Goal: Task Accomplishment & Management: Manage account settings

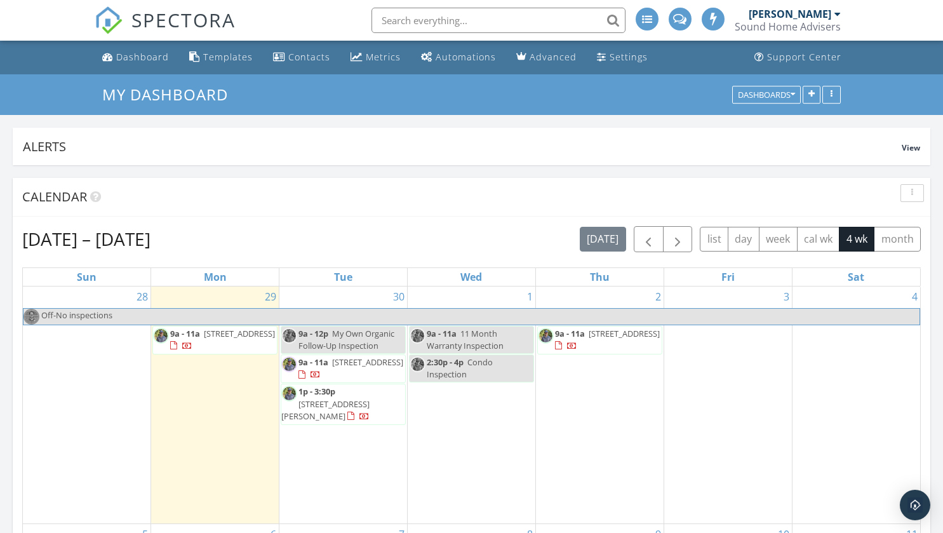
scroll to position [1175, 963]
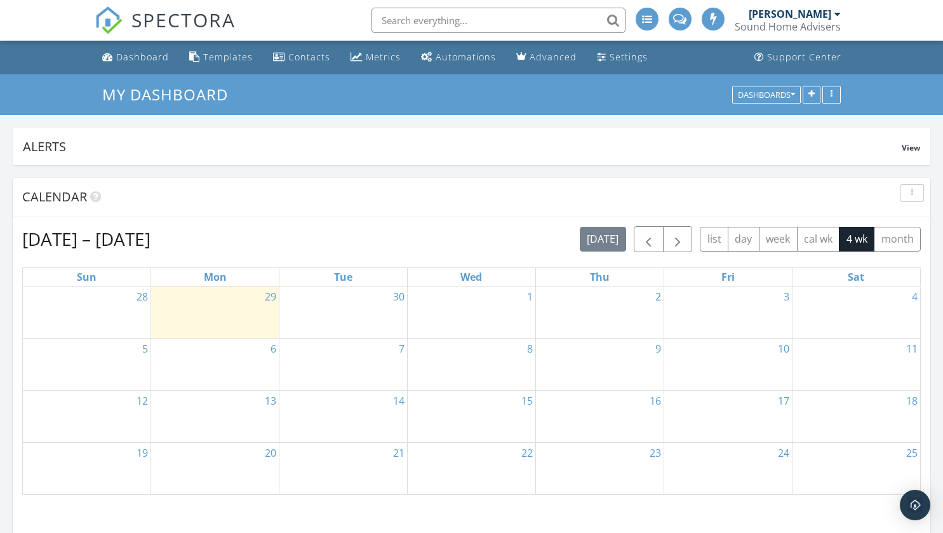
scroll to position [6, 6]
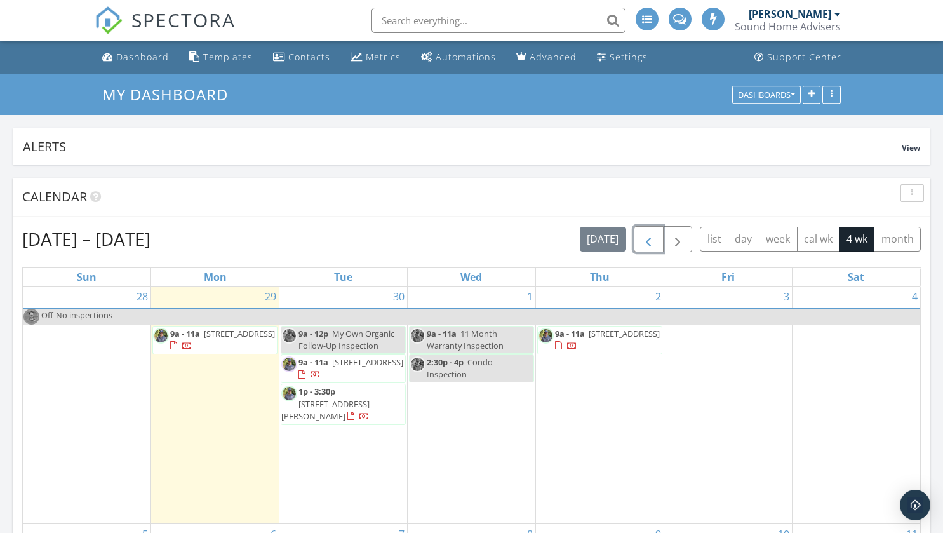
click at [639, 244] on button "button" at bounding box center [649, 239] width 30 height 26
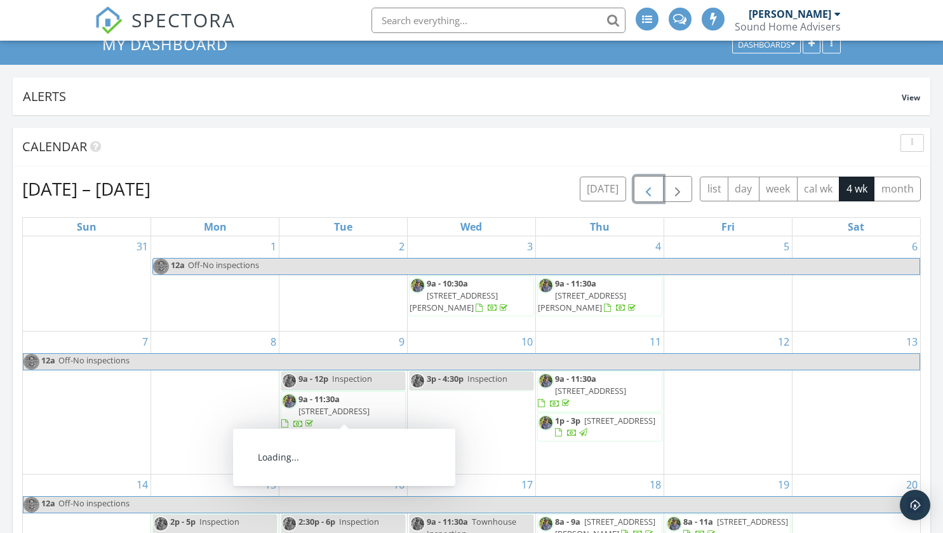
scroll to position [422, 0]
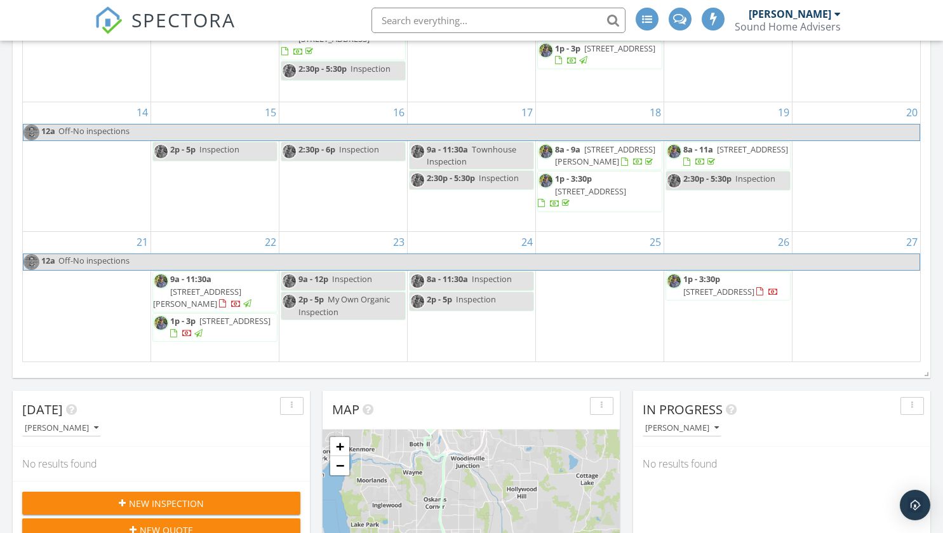
click at [236, 287] on span "12434 94th Ave NE , Kirkland 98034" at bounding box center [197, 297] width 88 height 23
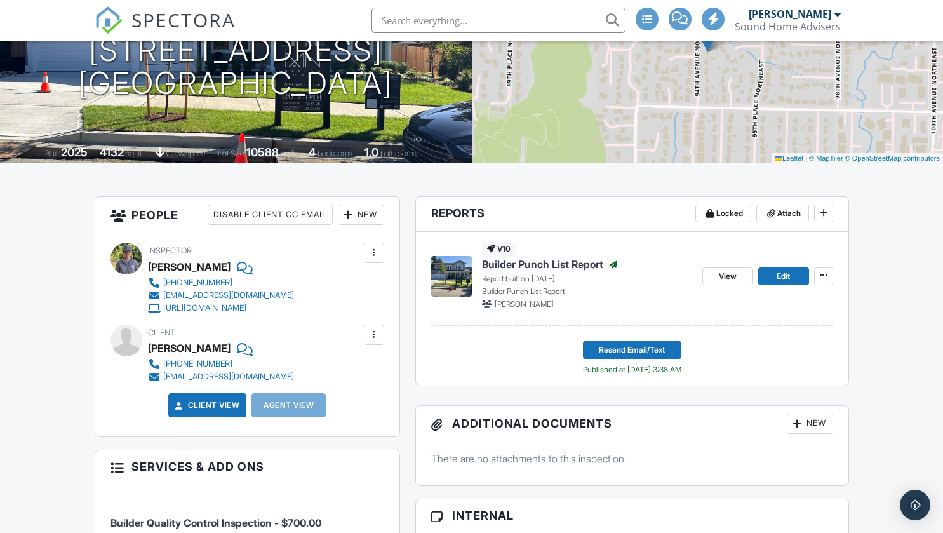
drag, startPoint x: 0, startPoint y: 0, endPoint x: 37, endPoint y: 297, distance: 298.8
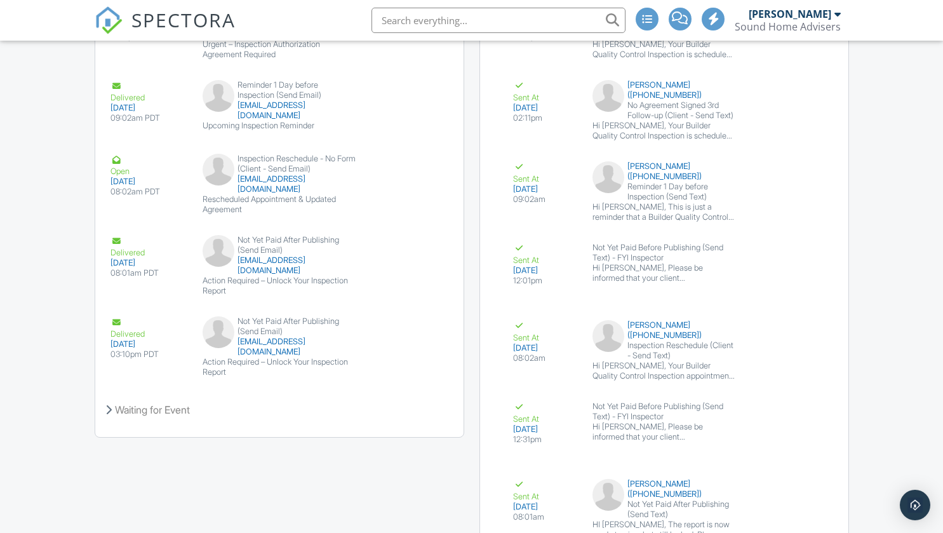
scroll to position [2009, 0]
click at [418, 345] on button "Resend" at bounding box center [411, 357] width 57 height 24
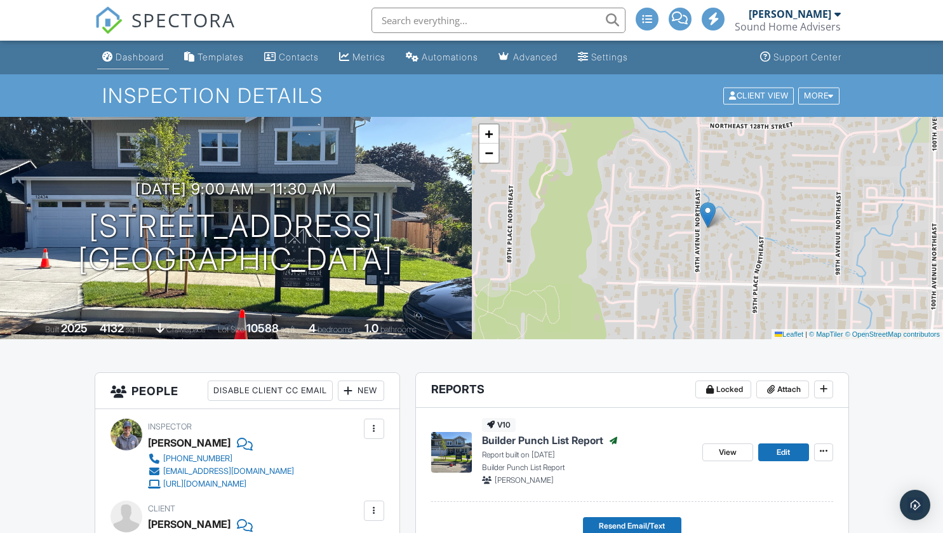
click at [140, 60] on div "Dashboard" at bounding box center [140, 56] width 48 height 11
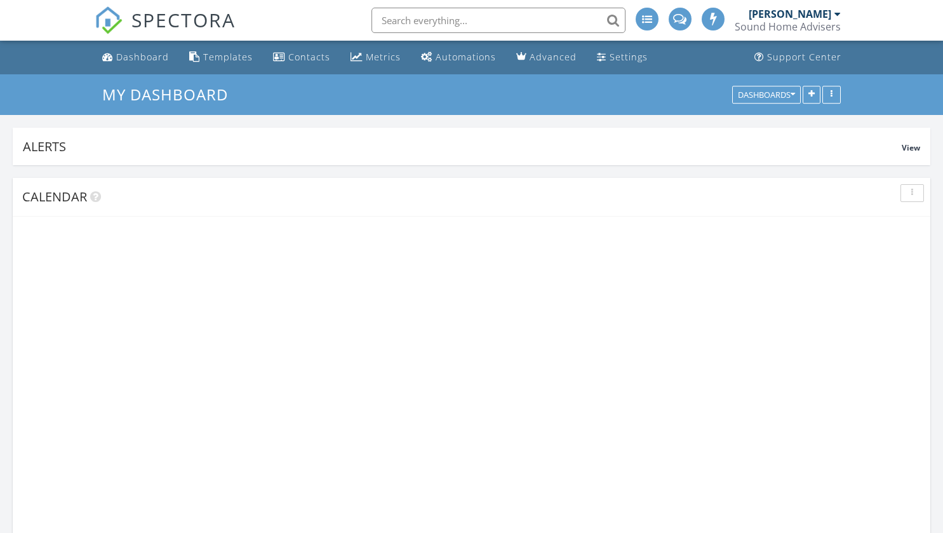
scroll to position [6, 6]
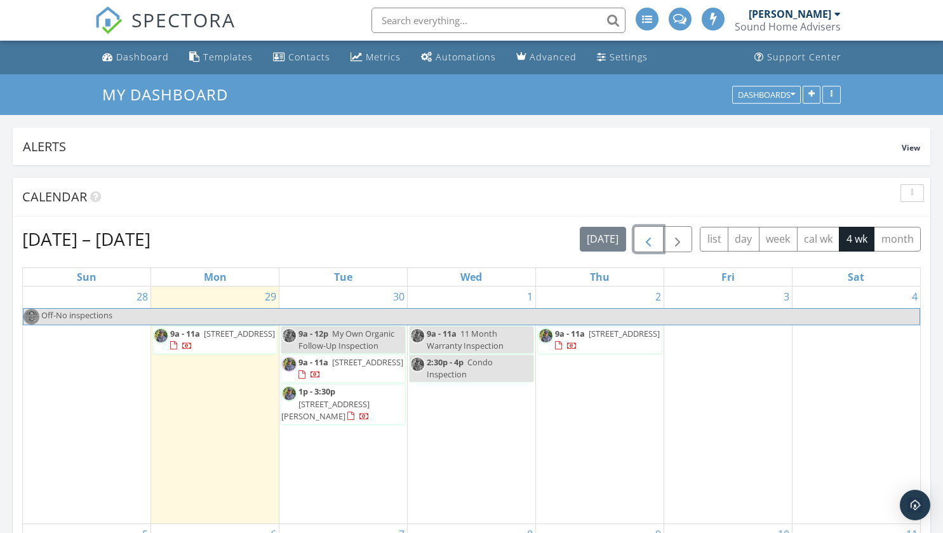
click at [653, 240] on span "button" at bounding box center [648, 239] width 15 height 15
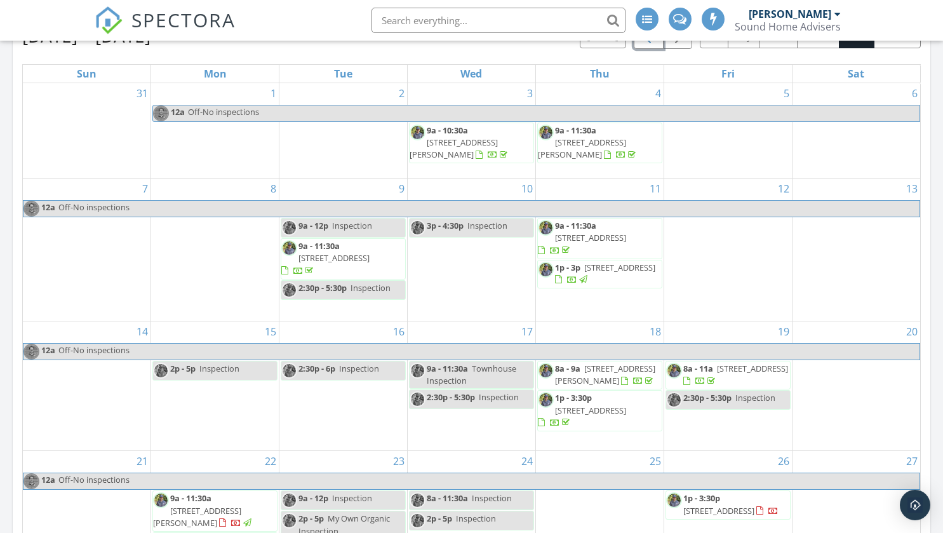
scroll to position [336, 0]
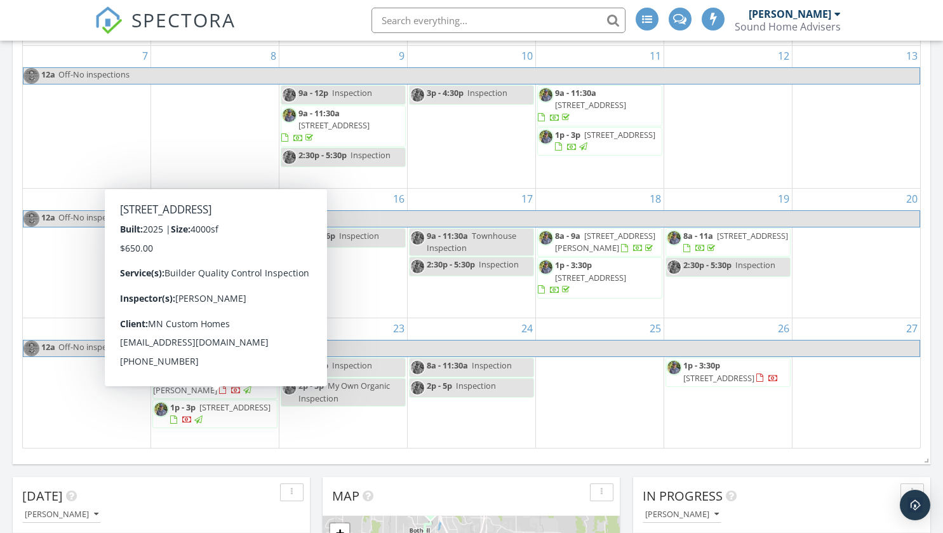
click at [215, 413] on span "1039 165th Pl NE, Bellevue 98008" at bounding box center [234, 406] width 71 height 11
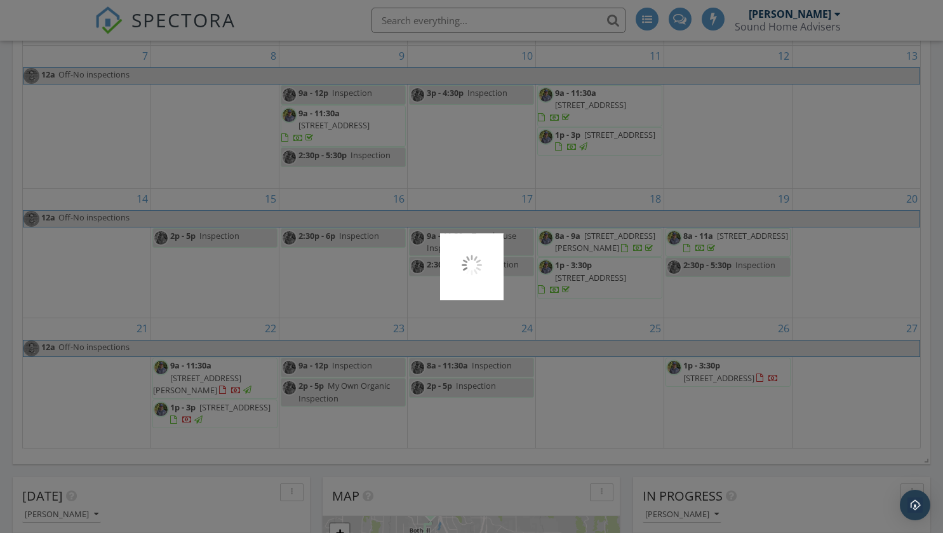
click at [215, 416] on div at bounding box center [471, 266] width 943 height 533
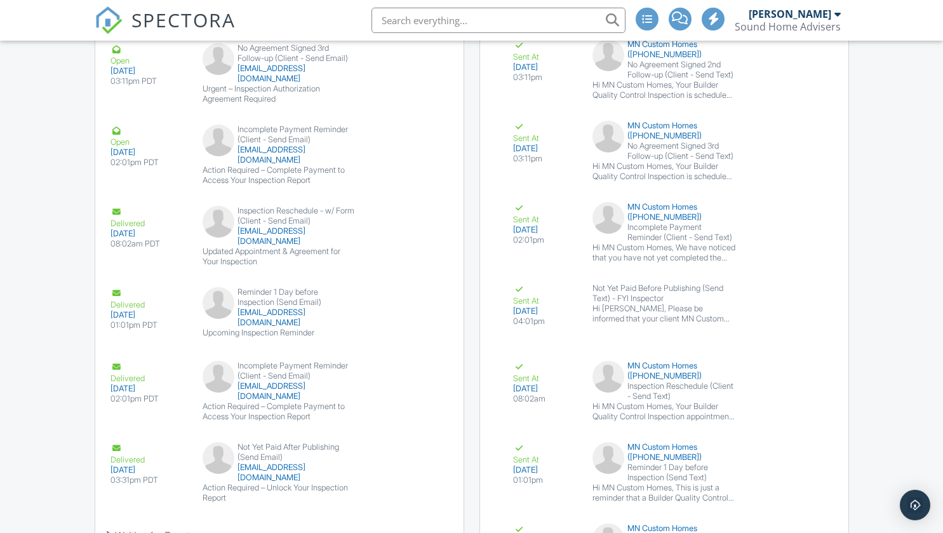
scroll to position [1924, 0]
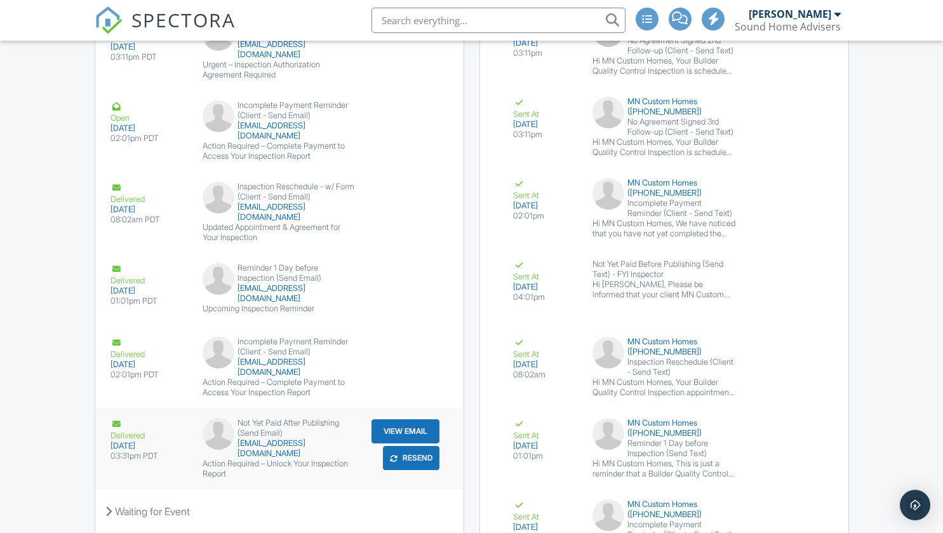
click at [415, 446] on button "Resend" at bounding box center [411, 458] width 57 height 24
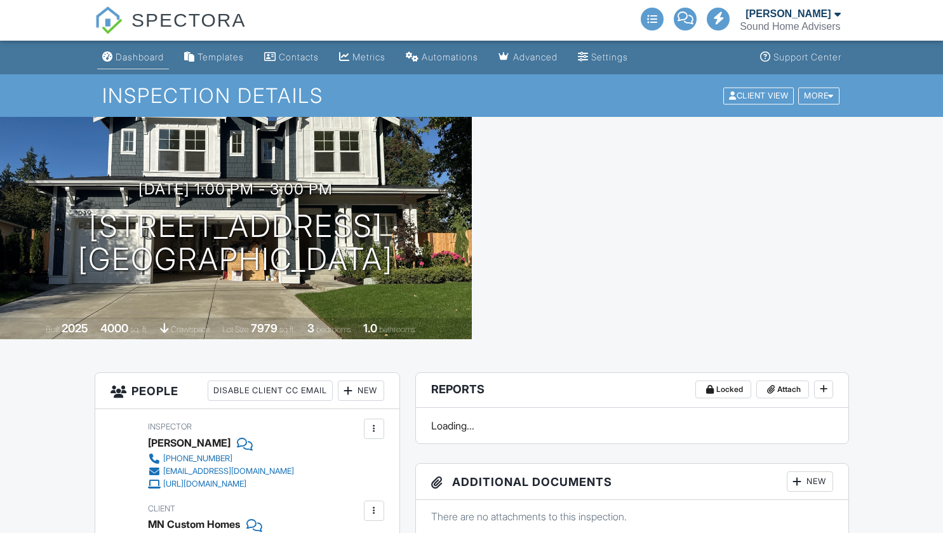
click at [133, 58] on div "Dashboard" at bounding box center [140, 56] width 48 height 11
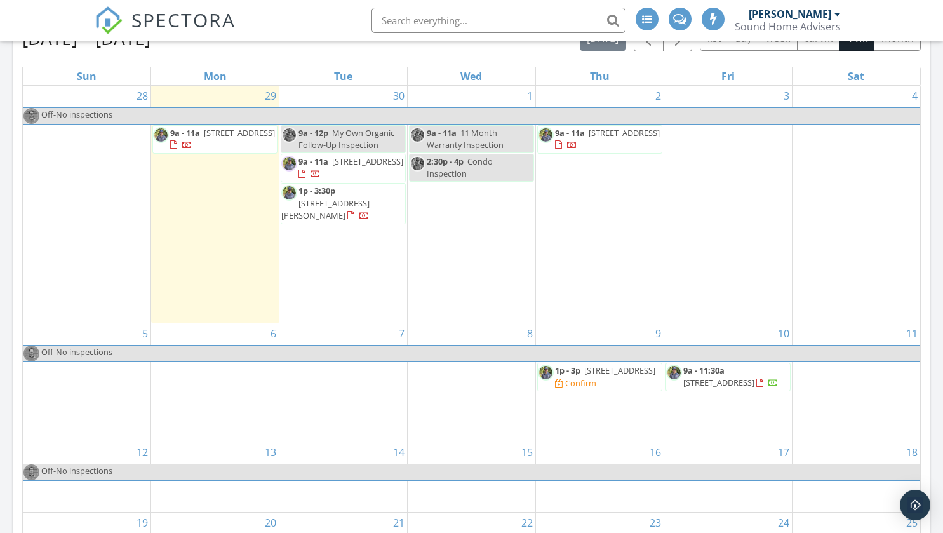
scroll to position [201, 0]
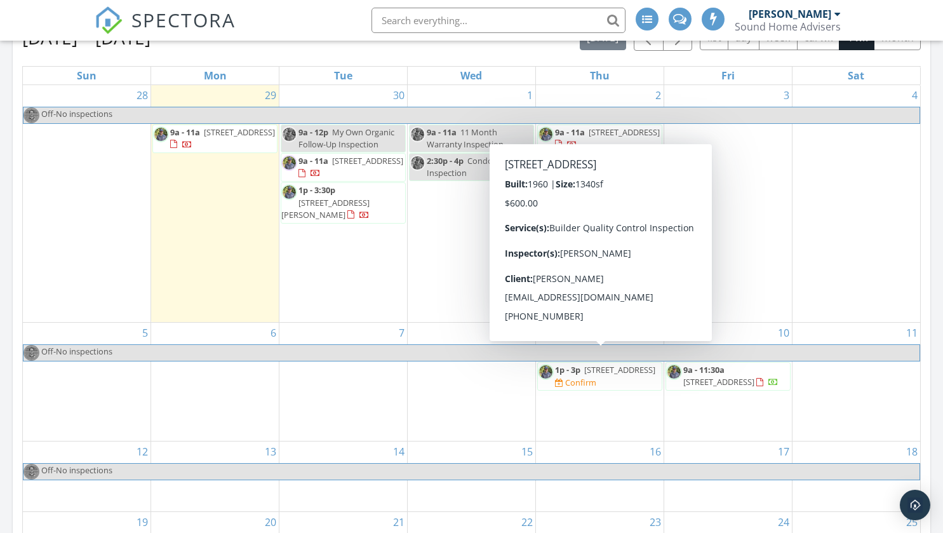
click at [577, 364] on span "1p - 3p" at bounding box center [567, 369] width 25 height 11
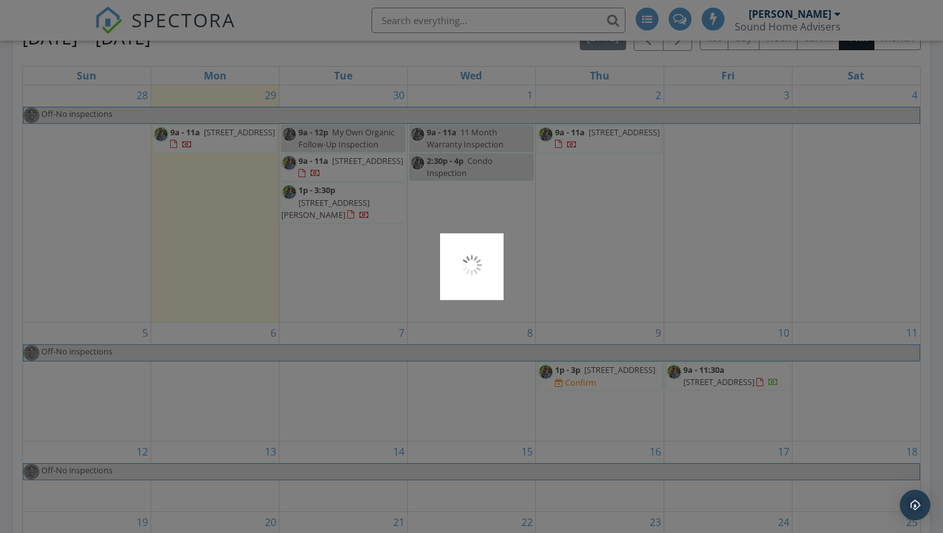
click at [577, 359] on div at bounding box center [471, 266] width 943 height 533
